Goal: Information Seeking & Learning: Learn about a topic

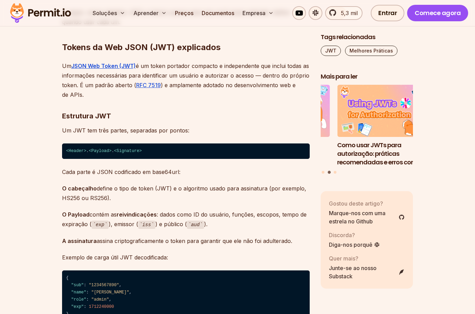
scroll to position [2519, 0]
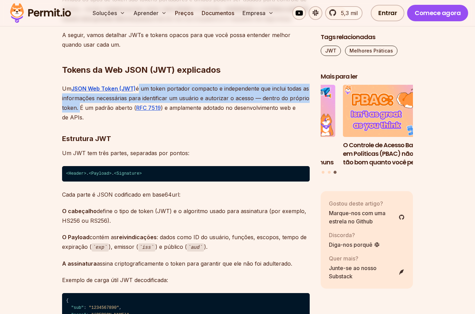
drag, startPoint x: 138, startPoint y: 78, endPoint x: 97, endPoint y: 98, distance: 45.4
click at [97, 98] on font "é um token portador compacto e independente que inclui todas as informações nec…" at bounding box center [185, 98] width 247 height 26
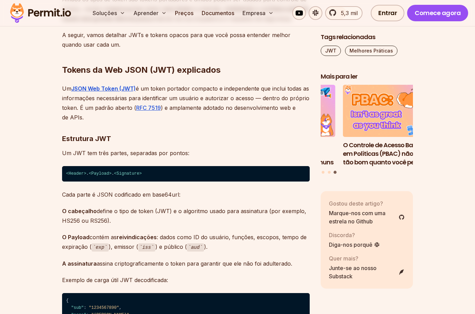
click at [100, 100] on font "é um token portador compacto e independente que inclui todas as informações nec…" at bounding box center [185, 98] width 247 height 26
drag, startPoint x: 98, startPoint y: 97, endPoint x: 153, endPoint y: 105, distance: 55.8
click at [153, 105] on p "Um JSON Web Token (JWT) é um token portador compacto e independente que inclui …" at bounding box center [186, 103] width 248 height 38
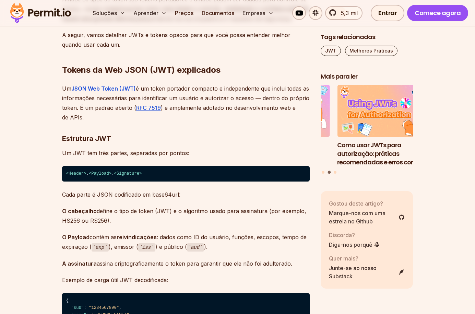
click at [168, 191] on font "Cada parte é JSON codificado em base64url:" at bounding box center [121, 194] width 118 height 7
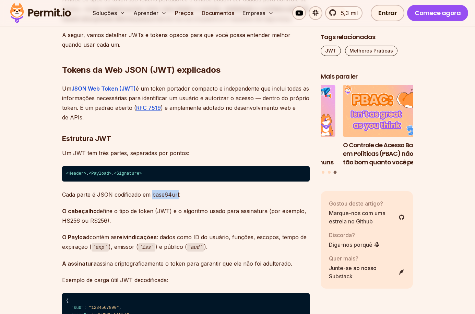
copy font "base64url"
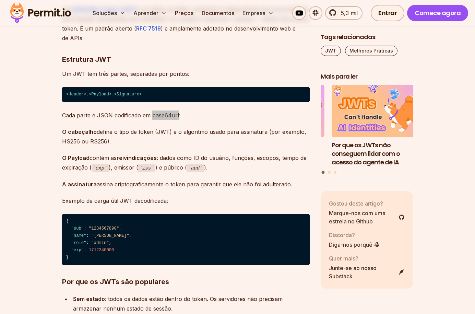
scroll to position [2588, 0]
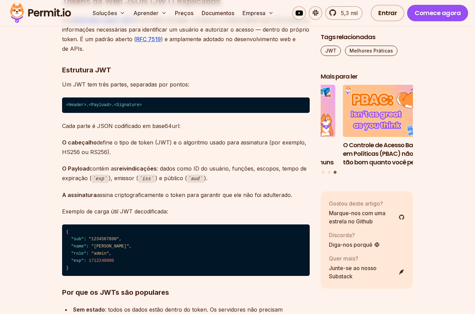
click at [242, 165] on font ": dados como ID do usuário, funções, escopos, tempo de expiração (" at bounding box center [184, 173] width 245 height 16
click at [267, 165] on font ": dados como ID do usuário, funções, escopos, tempo de expiração (" at bounding box center [184, 173] width 245 height 16
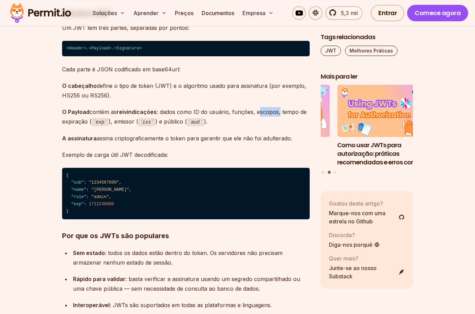
scroll to position [2656, 0]
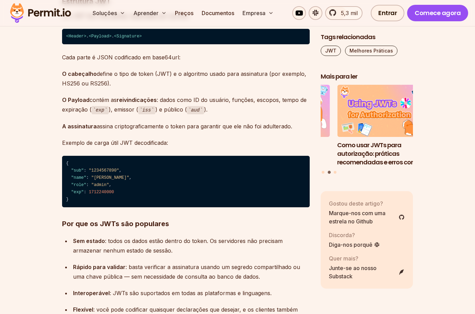
click at [89, 123] on font "A assinatura" at bounding box center [79, 126] width 35 height 7
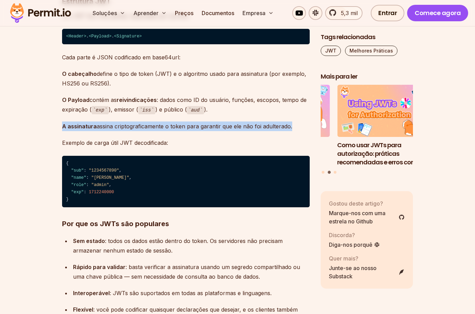
click at [89, 123] on font "A assinatura" at bounding box center [79, 126] width 35 height 7
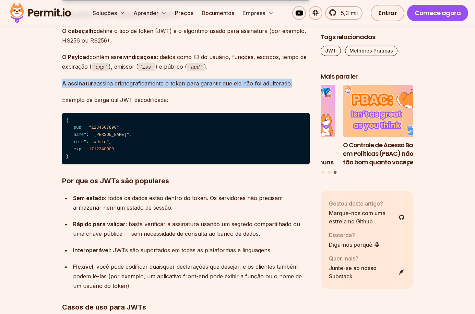
scroll to position [2622, 0]
